Goal: Use online tool/utility: Utilize a website feature to perform a specific function

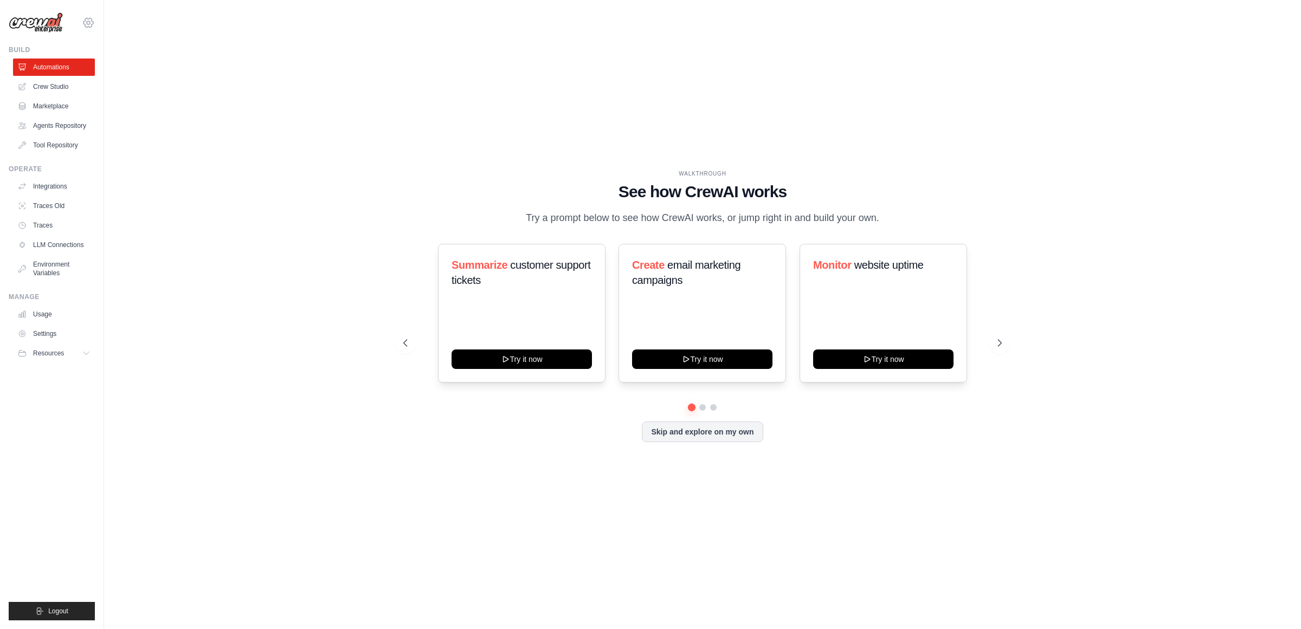
click at [88, 20] on icon at bounding box center [88, 22] width 13 height 13
click at [132, 111] on span "Ambev" at bounding box center [136, 110] width 86 height 11
click at [133, 87] on span "ABI - GenAI Bootcamp" at bounding box center [136, 88] width 86 height 11
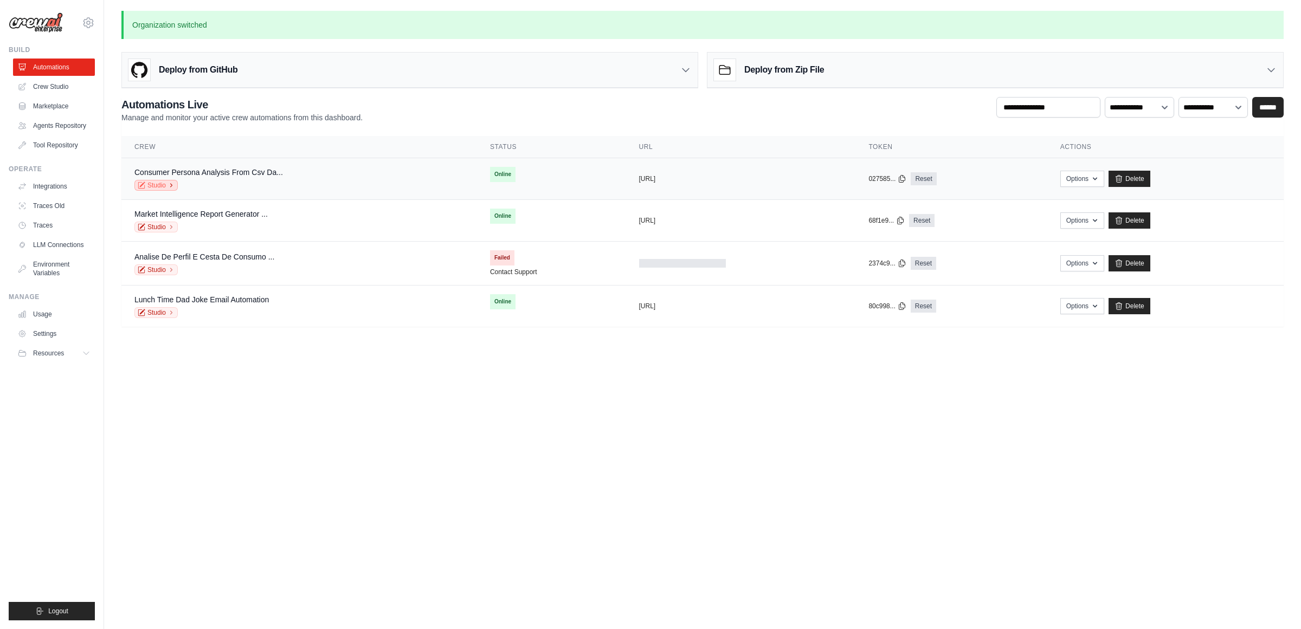
click at [149, 183] on link "Studio" at bounding box center [155, 185] width 43 height 11
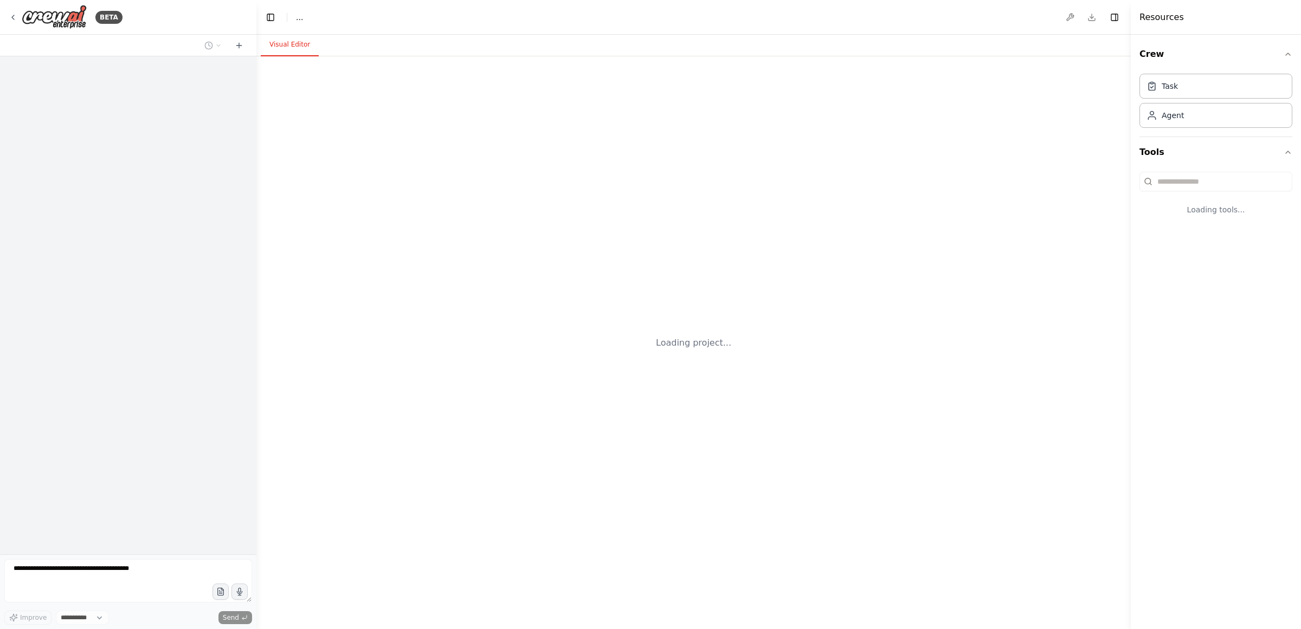
select select "****"
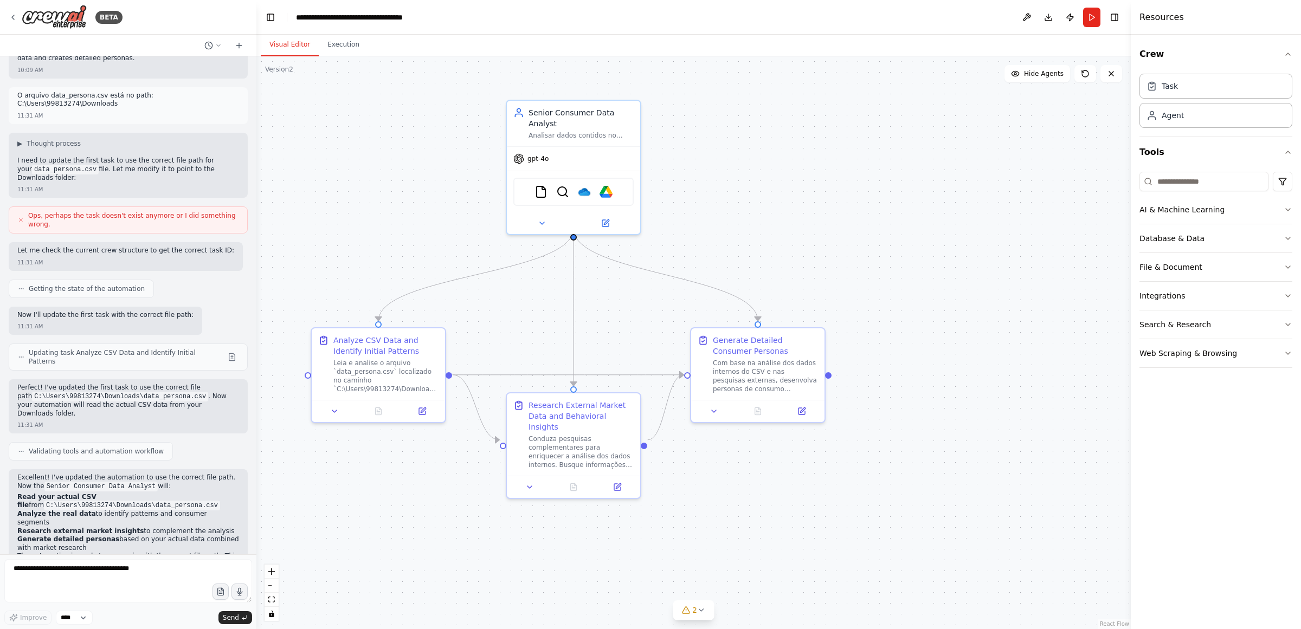
scroll to position [1359, 0]
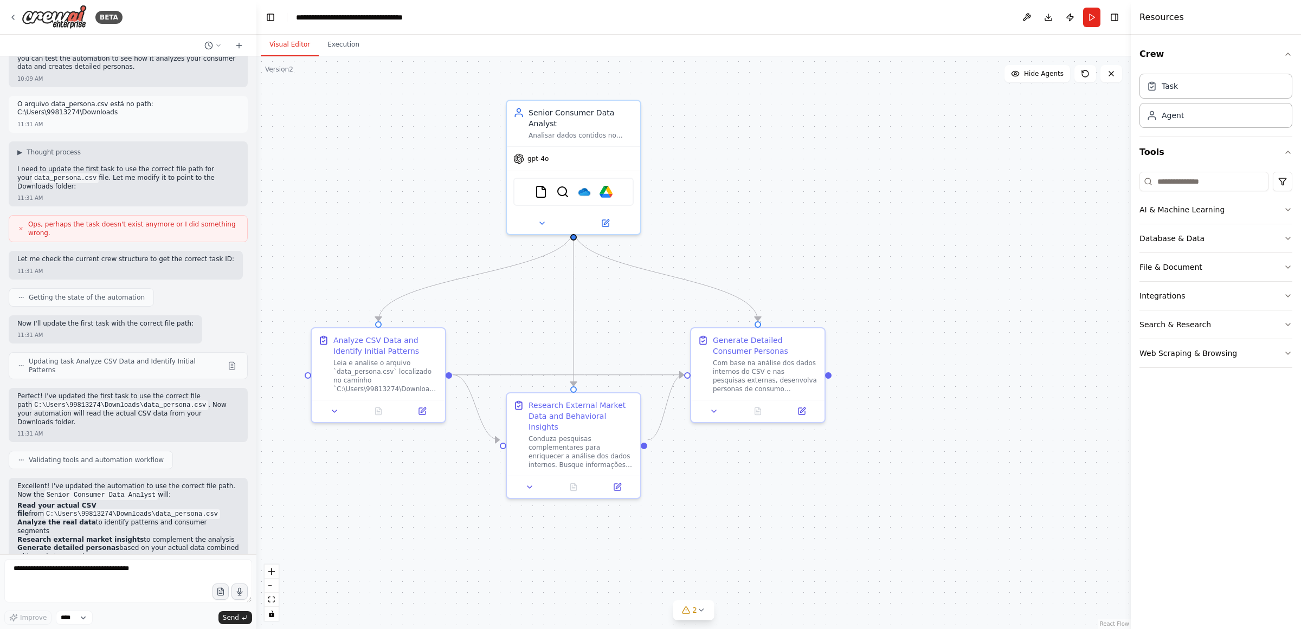
drag, startPoint x: 353, startPoint y: 220, endPoint x: 398, endPoint y: 209, distance: 46.9
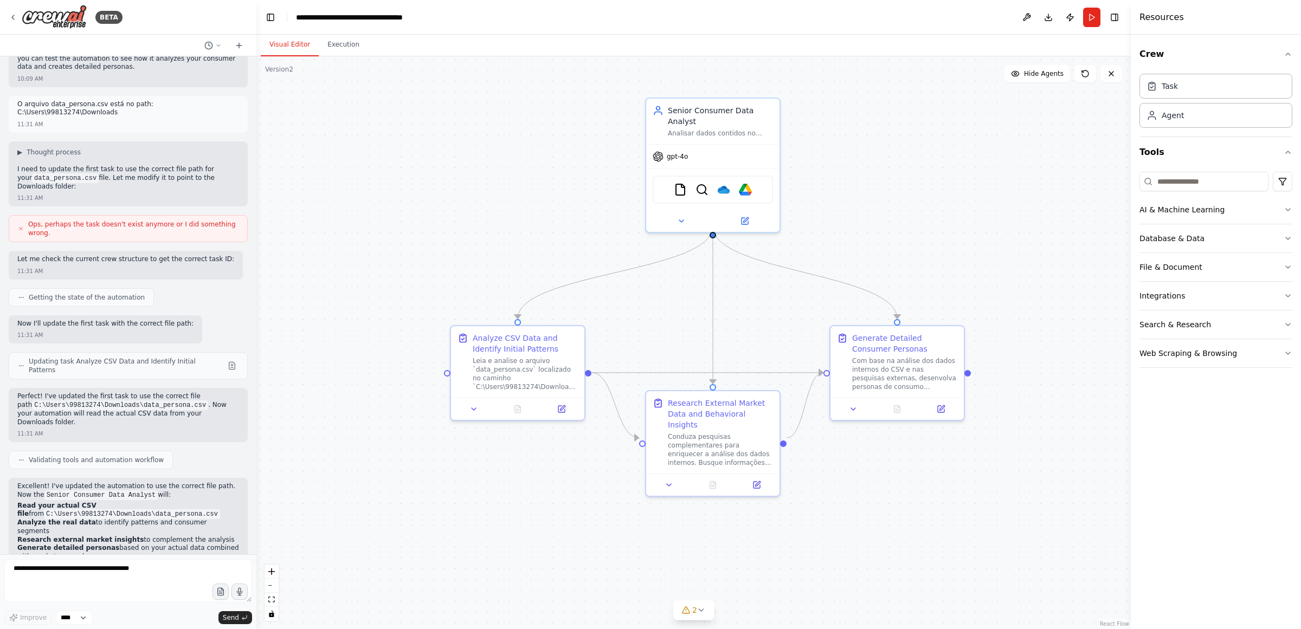
drag, startPoint x: 398, startPoint y: 209, endPoint x: 486, endPoint y: 213, distance: 87.4
click at [486, 213] on div ".deletable-edge-delete-btn { width: 20px; height: 20px; border: 0px solid #ffff…" at bounding box center [693, 342] width 874 height 573
click at [1093, 17] on button "Run" at bounding box center [1091, 18] width 17 height 20
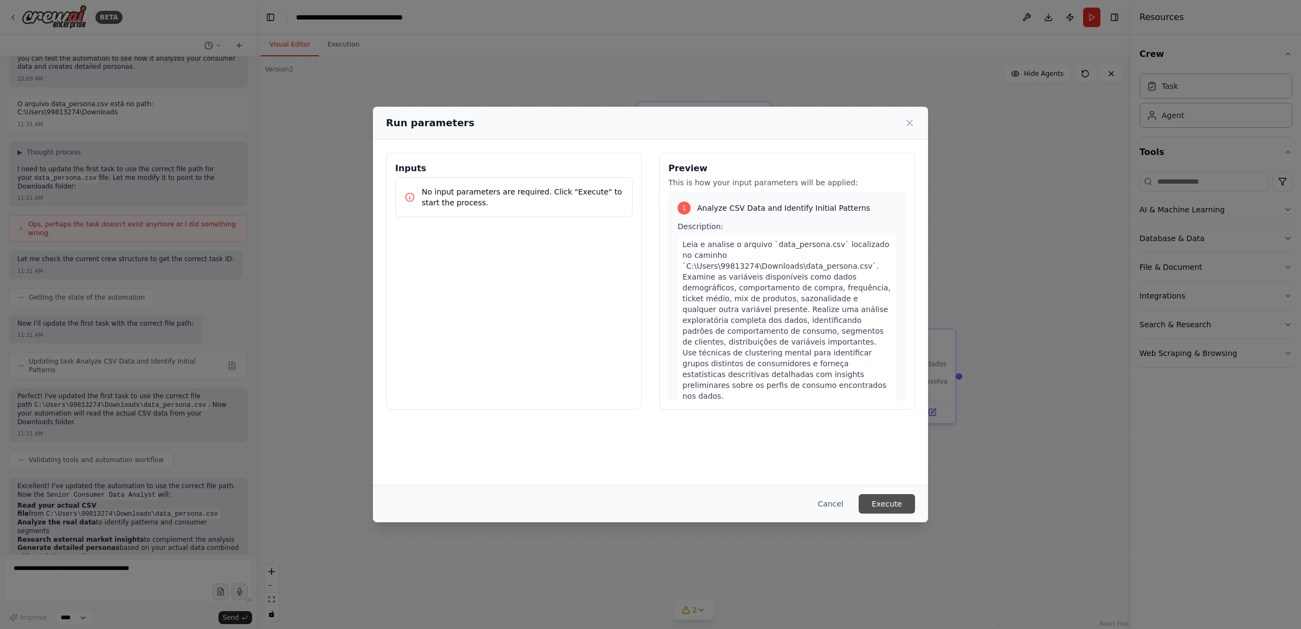
click at [888, 499] on button "Execute" at bounding box center [887, 504] width 56 height 20
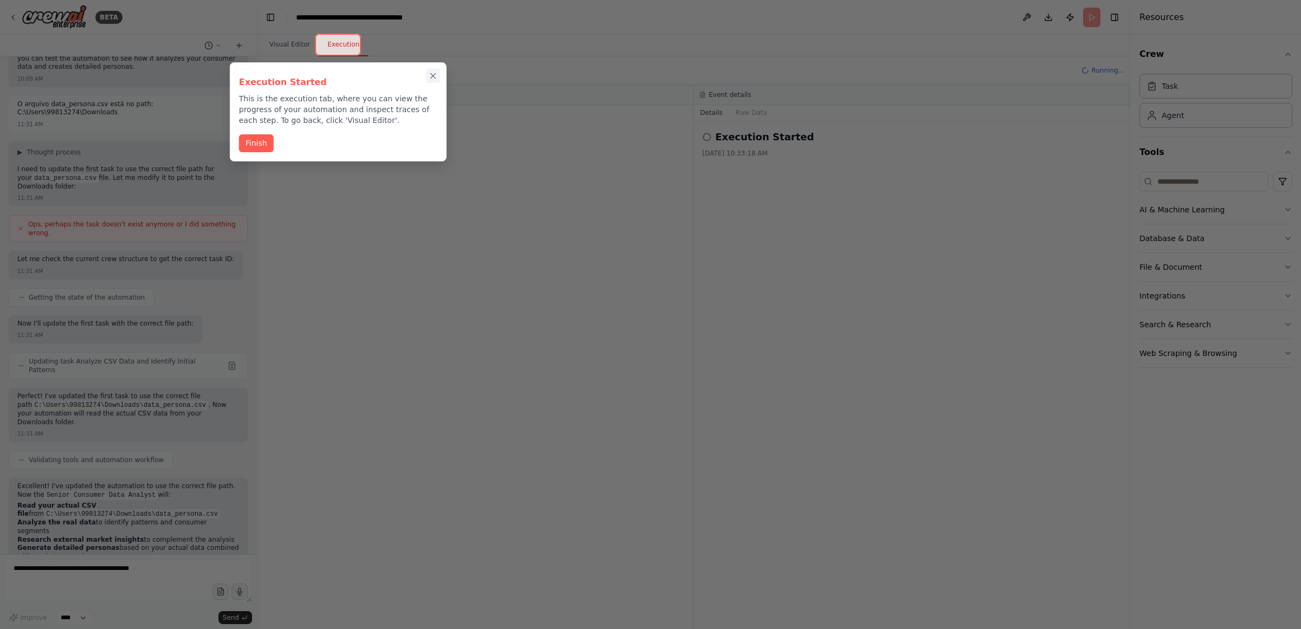
click at [435, 76] on icon "Close walkthrough" at bounding box center [433, 76] width 10 height 10
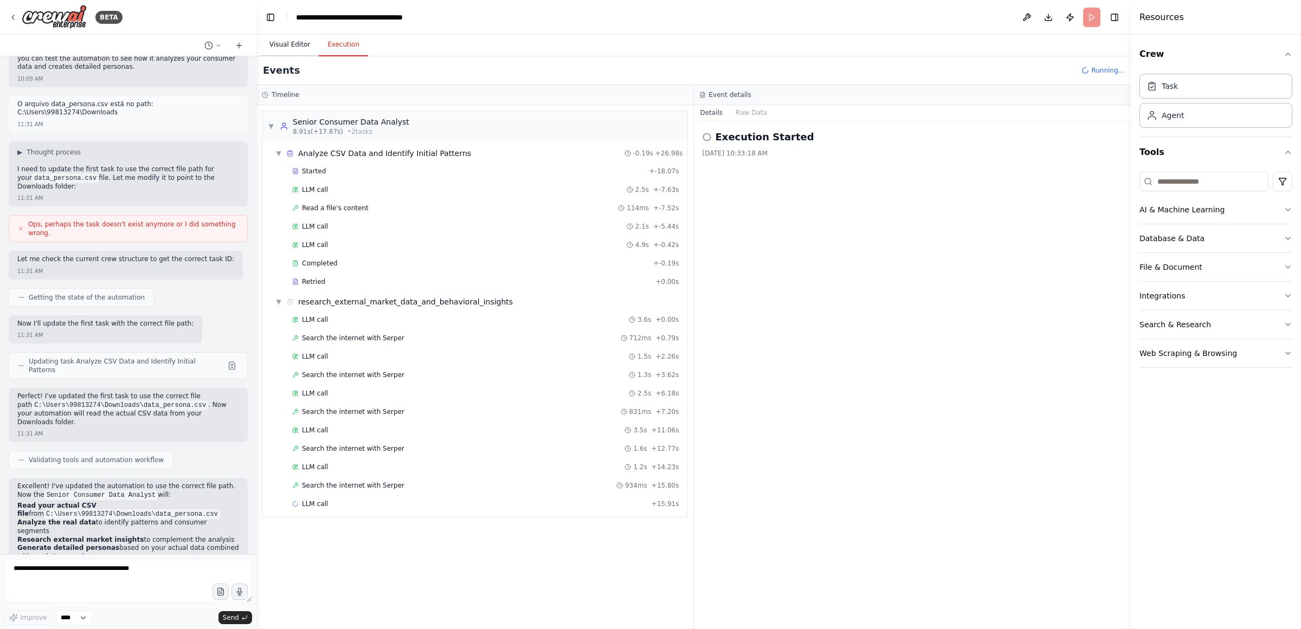
click at [286, 42] on button "Visual Editor" at bounding box center [290, 45] width 58 height 23
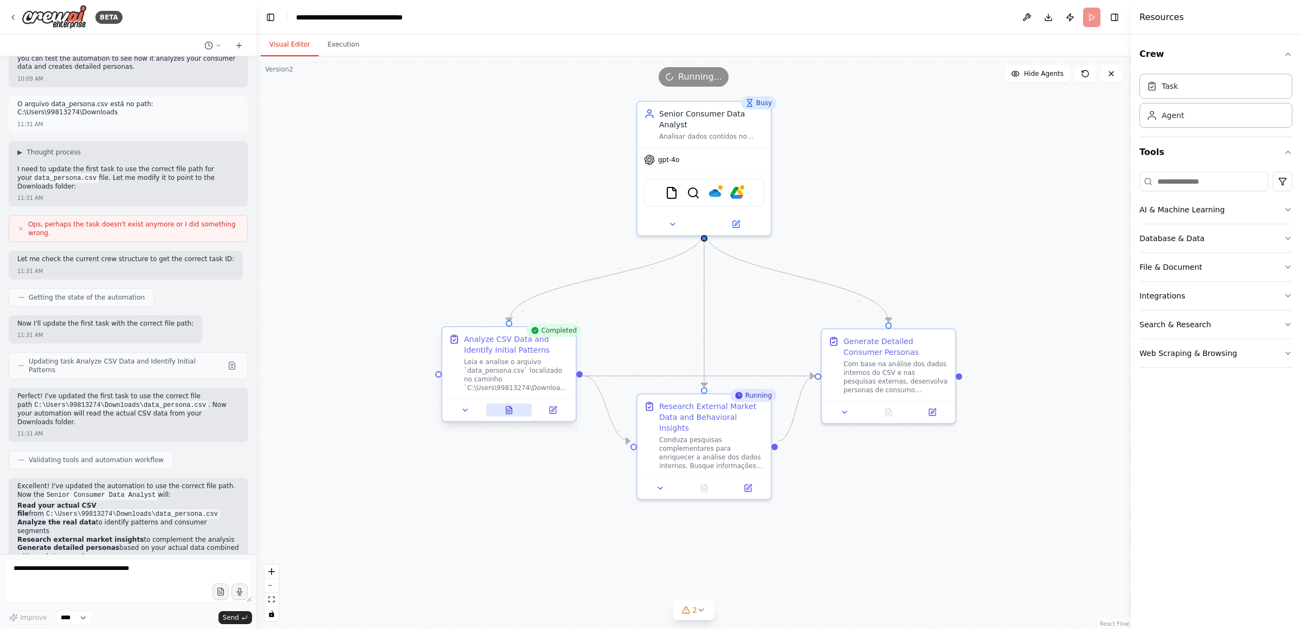
click at [507, 411] on icon at bounding box center [509, 410] width 6 height 7
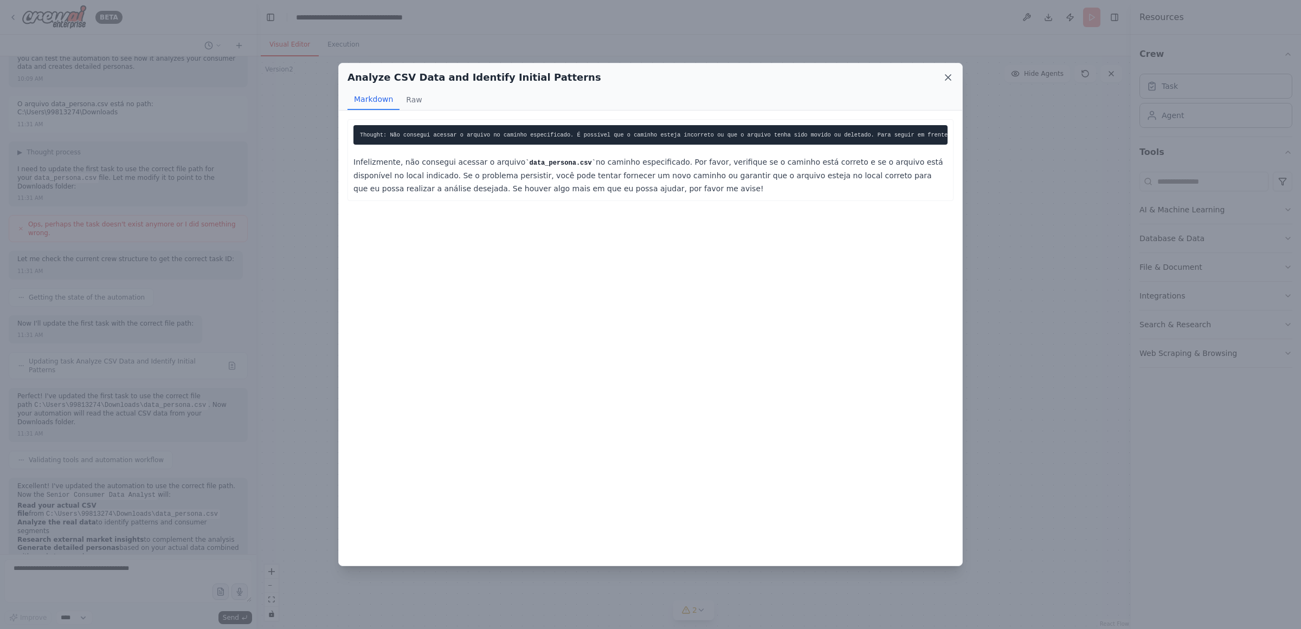
click at [943, 75] on icon at bounding box center [948, 77] width 11 height 11
